Goal: Transaction & Acquisition: Obtain resource

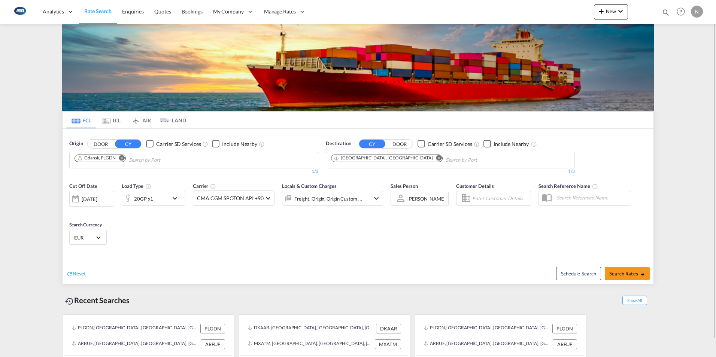
click at [110, 122] on md-icon "Use the left and right arrow keys to navigate between tabs" at bounding box center [106, 121] width 9 height 6
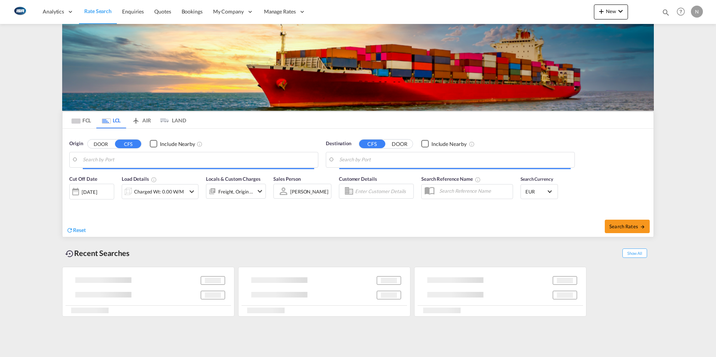
type input "DK-8700, Åes, [GEOGRAPHIC_DATA], [GEOGRAPHIC_DATA], [GEOGRAPHIC_DATA], [GEOGRAP…"
type input "[GEOGRAPHIC_DATA], SH, CNSHA"
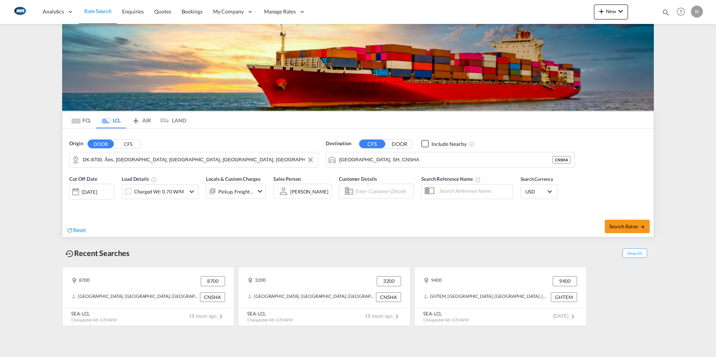
click at [91, 161] on input "DK-8700, Åes, [GEOGRAPHIC_DATA], [GEOGRAPHIC_DATA], [GEOGRAPHIC_DATA], [GEOGRAP…" at bounding box center [199, 159] width 232 height 11
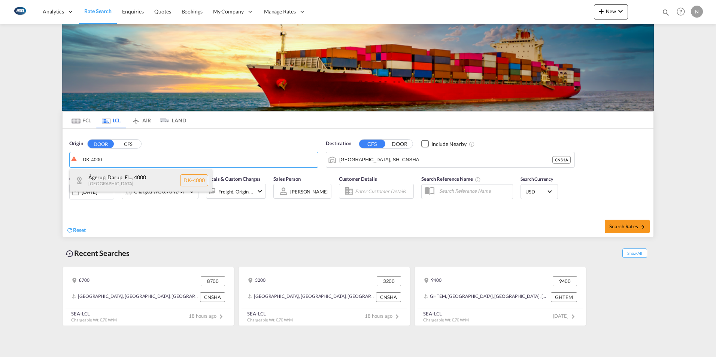
click at [103, 176] on div "Ågerup, Darup, Fl... , 4000 Denmark DK-4000" at bounding box center [141, 180] width 142 height 22
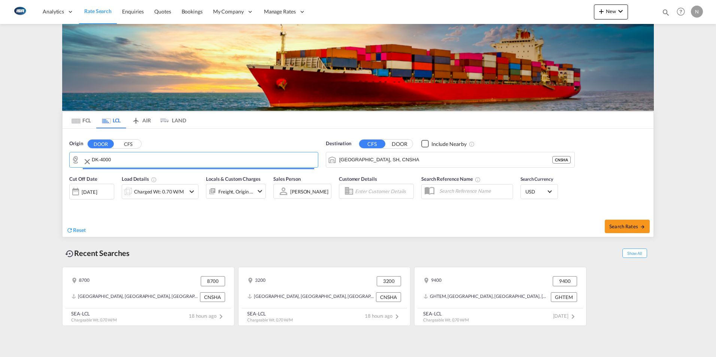
type input "DK-4000, [GEOGRAPHIC_DATA], Darup, [GEOGRAPHIC_DATA], [GEOGRAPHIC_DATA], [GEOGR…"
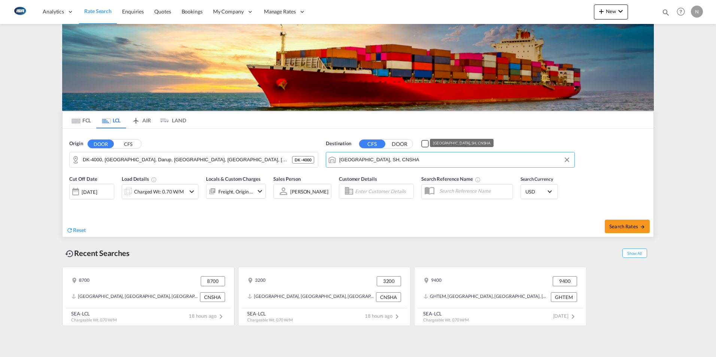
click at [345, 160] on input "[GEOGRAPHIC_DATA], SH, CNSHA" at bounding box center [455, 159] width 232 height 11
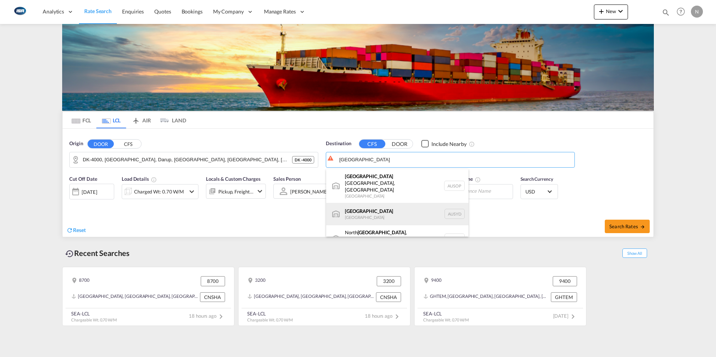
click at [365, 203] on div "[GEOGRAPHIC_DATA] [GEOGRAPHIC_DATA] AUSYD" at bounding box center [397, 214] width 142 height 22
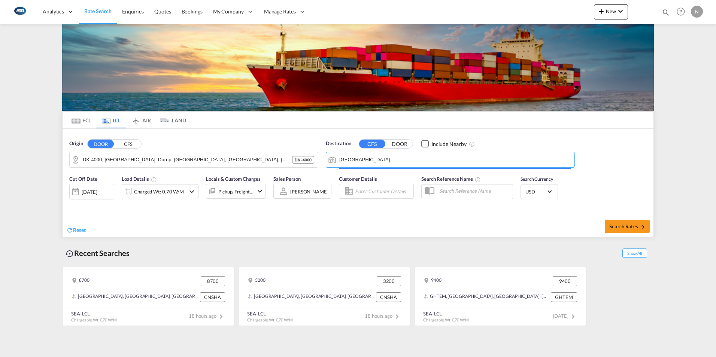
type input "[GEOGRAPHIC_DATA], AUSYD"
click at [162, 189] on div "Charged Wt: 0.70 W/M" at bounding box center [159, 192] width 50 height 10
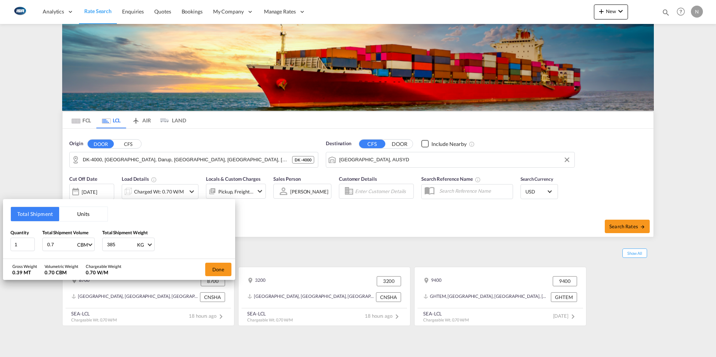
drag, startPoint x: 118, startPoint y: 244, endPoint x: 87, endPoint y: 245, distance: 30.7
click at [87, 245] on div "Quantity 1 Total Shipment Volume 0.7 CBM CBM CFT Total Shipment Weight 385 KG K…" at bounding box center [118, 240] width 217 height 22
type input "15"
type input "0.5"
click at [220, 272] on button "Done" at bounding box center [218, 269] width 26 height 13
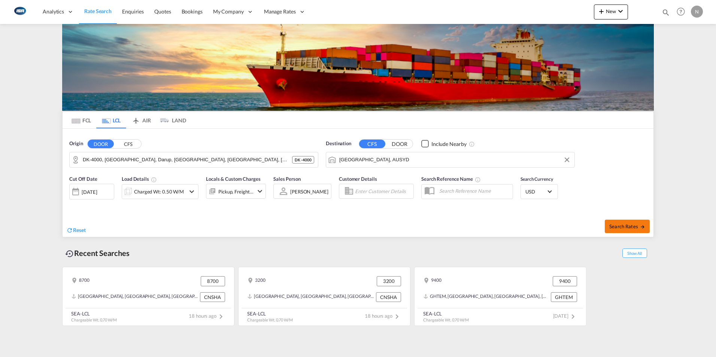
click at [628, 227] on span "Search Rates" at bounding box center [628, 227] width 36 height 6
type input "4000 to AUSYD / [DATE]"
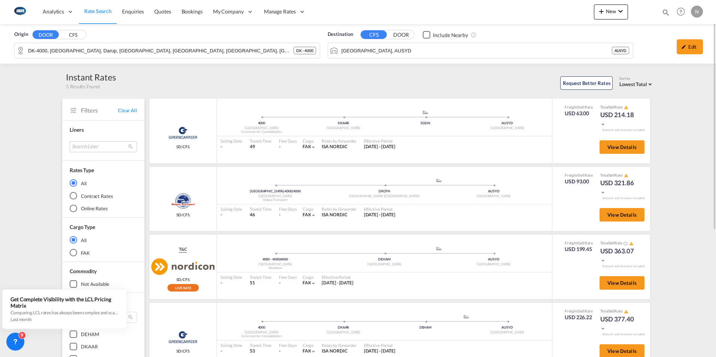
scroll to position [37, 0]
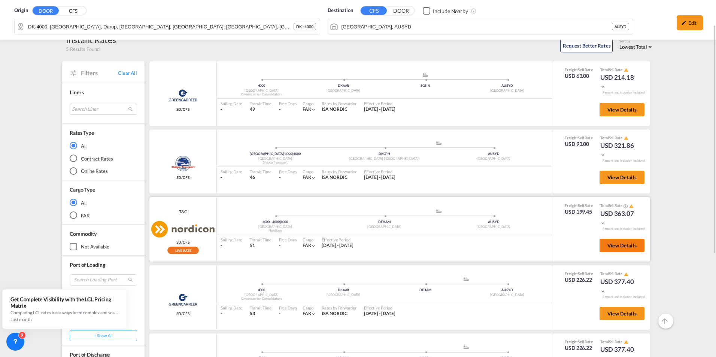
click at [614, 244] on span "View Details" at bounding box center [622, 246] width 29 height 6
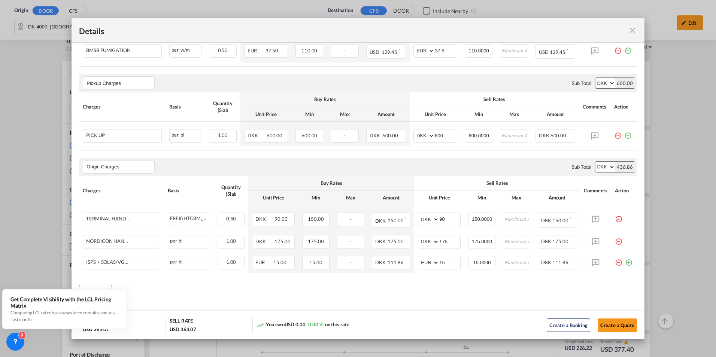
scroll to position [273, 0]
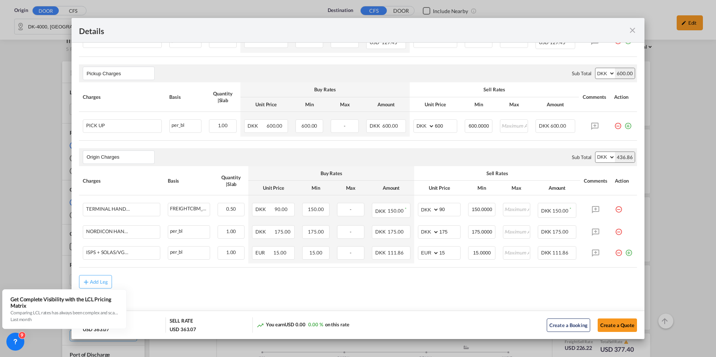
click at [634, 33] on md-icon "icon-close fg-AAA8AD m-0 cursor" at bounding box center [632, 30] width 9 height 9
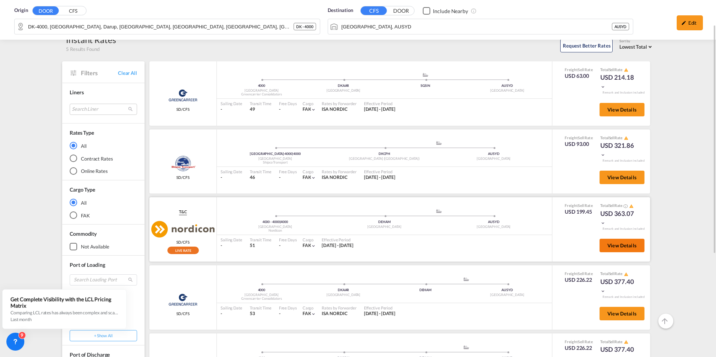
click at [614, 243] on span "View Details" at bounding box center [622, 246] width 29 height 6
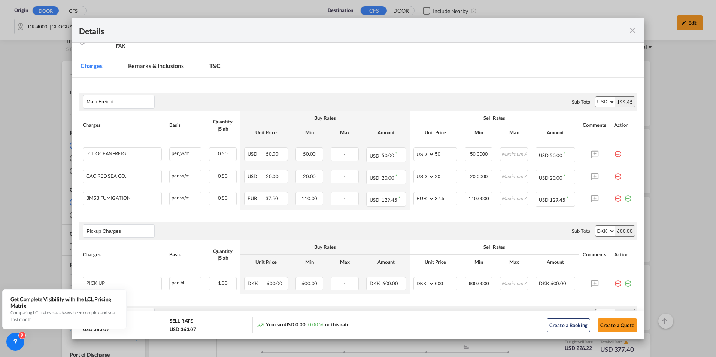
scroll to position [150, 0]
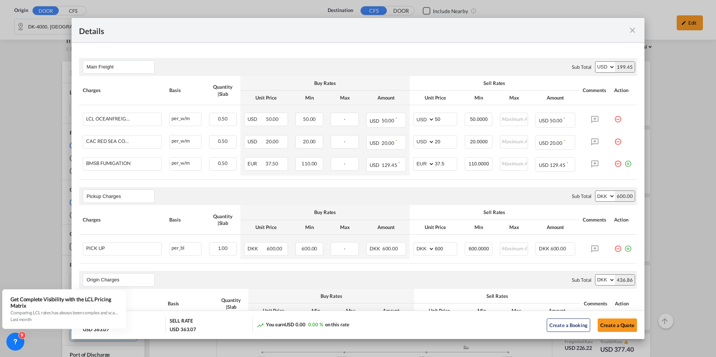
click at [629, 31] on md-icon "icon-close fg-AAA8AD m-0 cursor" at bounding box center [632, 30] width 9 height 9
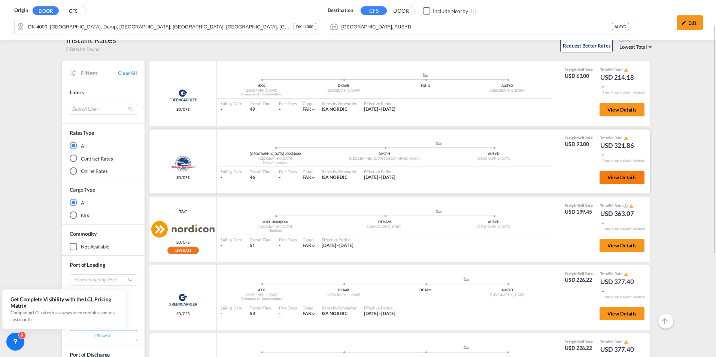
click at [622, 176] on span "View Details" at bounding box center [622, 178] width 29 height 6
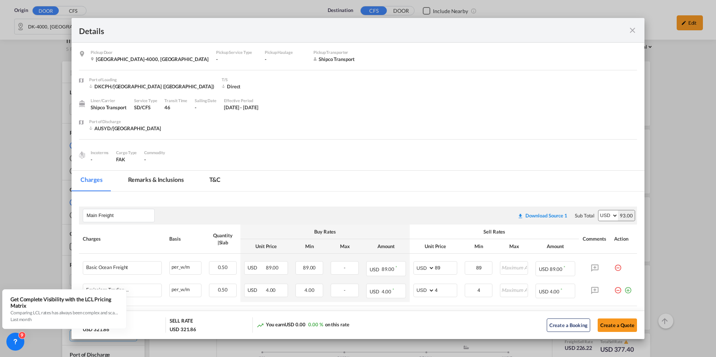
scroll to position [0, 0]
click at [630, 28] on md-icon "icon-close fg-AAA8AD m-0 cursor" at bounding box center [632, 30] width 9 height 9
